Goal: Task Accomplishment & Management: Use online tool/utility

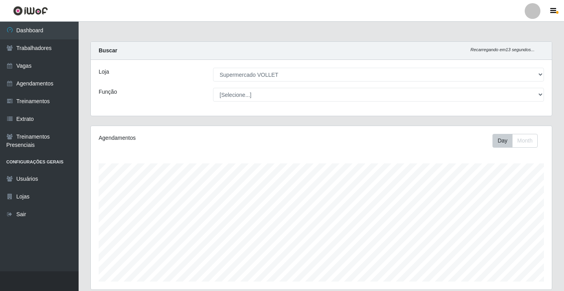
select select "72"
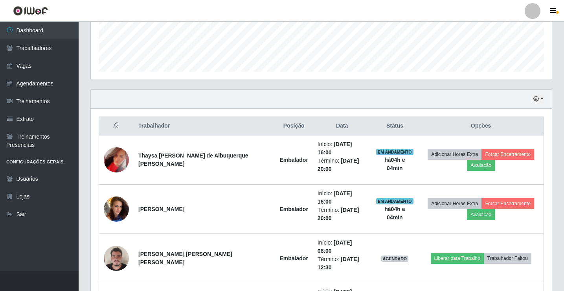
scroll to position [163, 461]
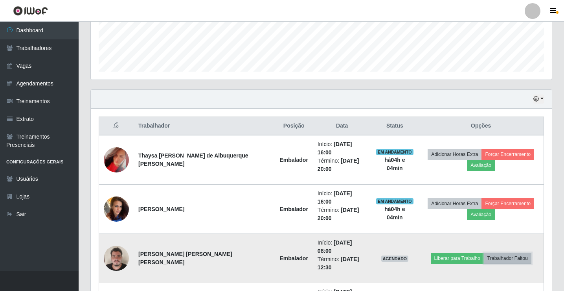
click at [508, 259] on button "Trabalhador Faltou" at bounding box center [508, 257] width 48 height 11
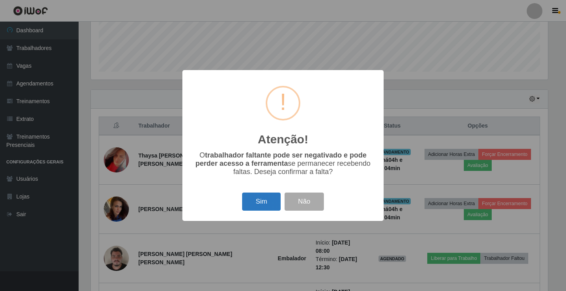
click at [269, 201] on button "Sim" at bounding box center [261, 201] width 38 height 18
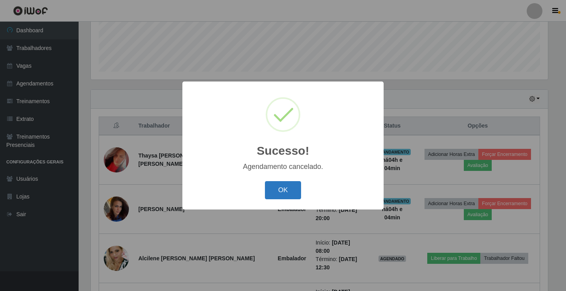
click at [282, 192] on button "OK" at bounding box center [283, 190] width 37 height 18
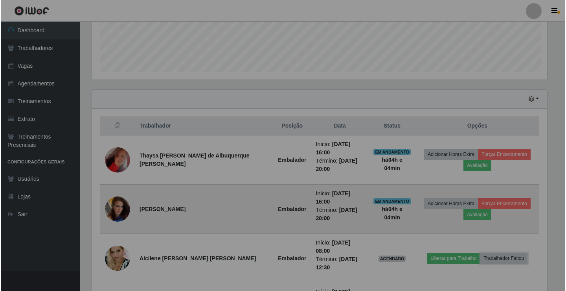
scroll to position [163, 461]
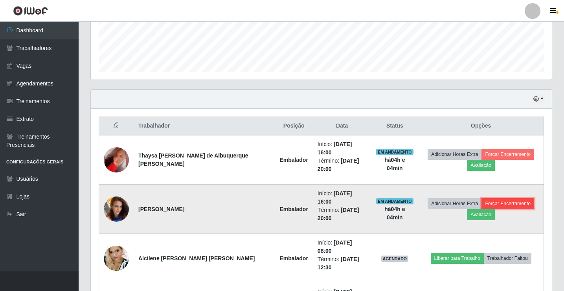
click at [499, 204] on button "Forçar Encerramento" at bounding box center [508, 203] width 53 height 11
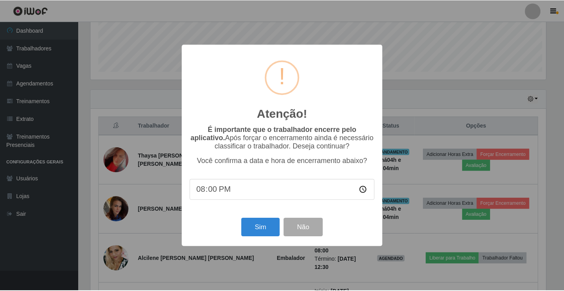
scroll to position [163, 457]
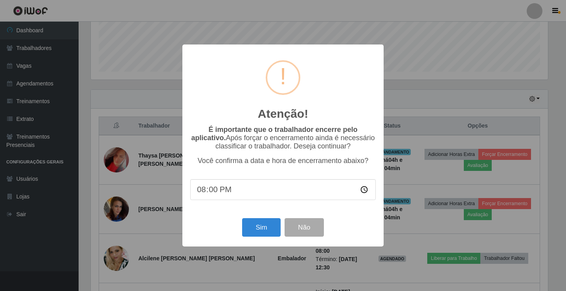
type input "20:04"
click at [265, 234] on button "Sim" at bounding box center [261, 227] width 38 height 18
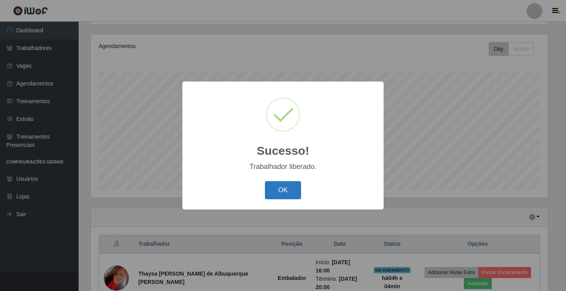
click at [287, 188] on button "OK" at bounding box center [283, 190] width 37 height 18
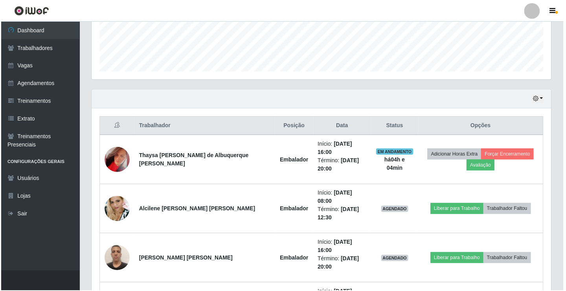
scroll to position [163, 461]
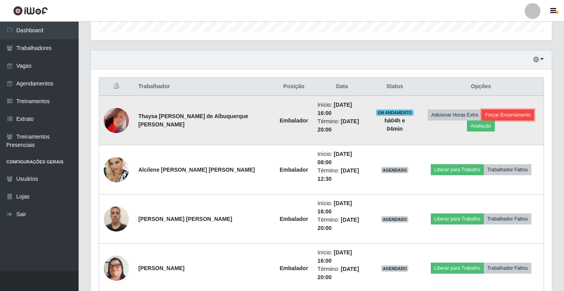
click at [513, 116] on button "Forçar Encerramento" at bounding box center [508, 114] width 53 height 11
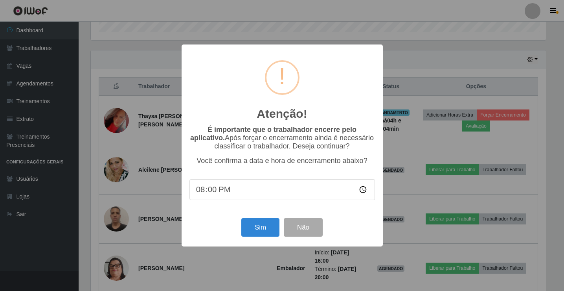
scroll to position [163, 457]
type input "20:04"
click at [267, 227] on button "Sim" at bounding box center [261, 227] width 38 height 18
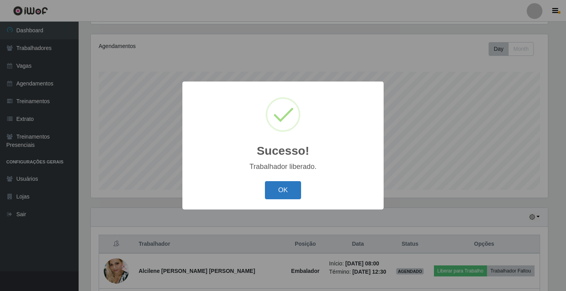
click at [285, 196] on button "OK" at bounding box center [283, 190] width 37 height 18
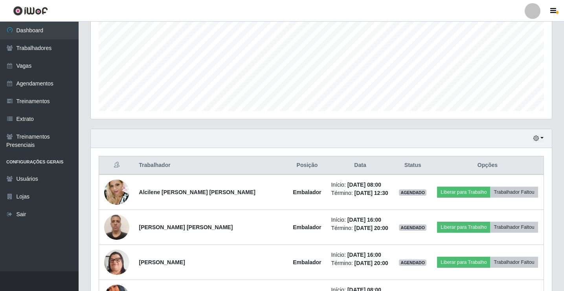
scroll to position [0, 0]
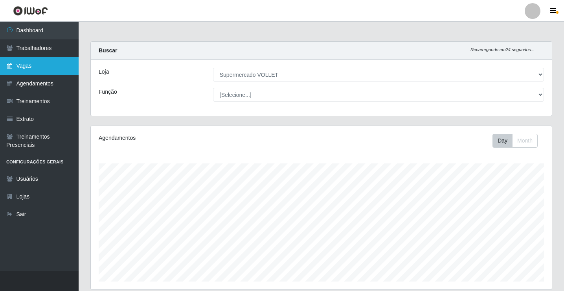
click at [48, 72] on link "Vagas" at bounding box center [39, 66] width 79 height 18
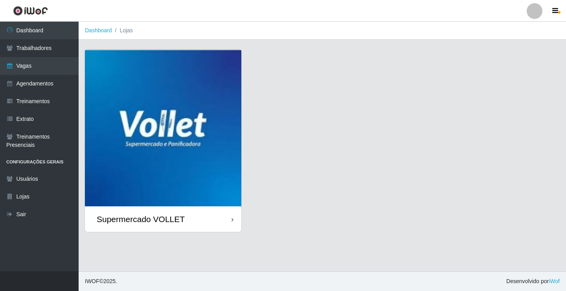
click at [199, 214] on div "Supermercado VOLLET" at bounding box center [163, 219] width 156 height 26
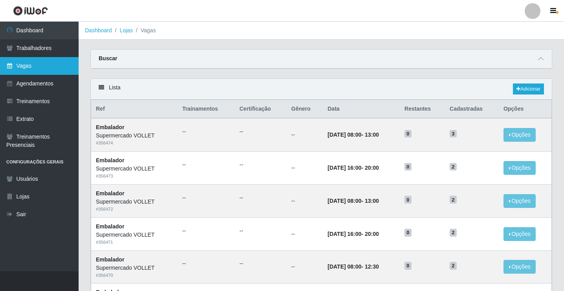
click at [55, 70] on link "Vagas" at bounding box center [39, 66] width 79 height 18
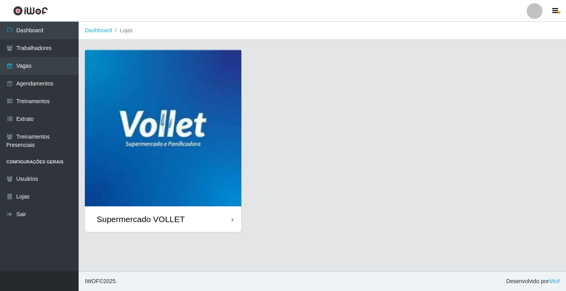
click at [168, 214] on div "Supermercado VOLLET" at bounding box center [141, 219] width 88 height 10
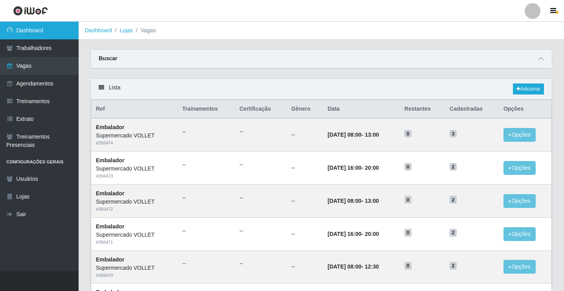
click at [34, 35] on link "Dashboard" at bounding box center [39, 31] width 79 height 18
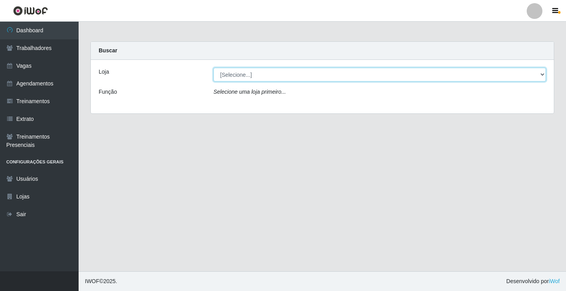
click at [317, 78] on select "[Selecione...] Supermercado VOLLET" at bounding box center [379, 75] width 333 height 14
select select "72"
click at [213, 68] on select "[Selecione...] Supermercado VOLLET" at bounding box center [379, 75] width 333 height 14
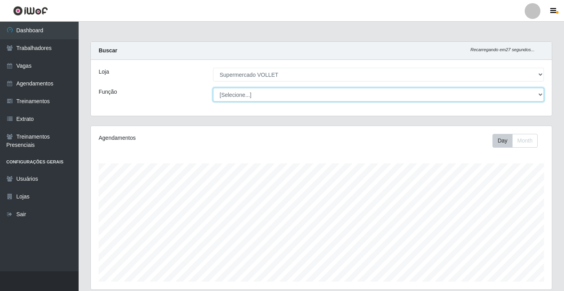
click at [313, 93] on select "[Selecione...] ASG ASG + ASG ++ Embalador Embalador + Embalador ++ Repositor Re…" at bounding box center [378, 95] width 331 height 14
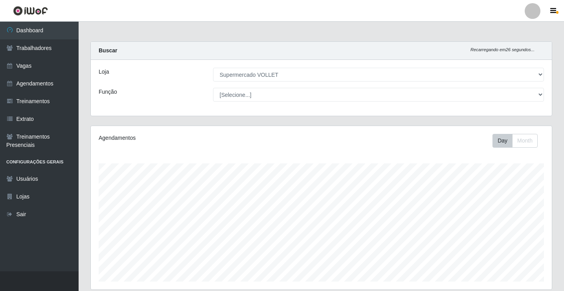
click at [161, 92] on div "Função" at bounding box center [150, 95] width 114 height 14
